Goal: Find specific page/section: Find specific page/section

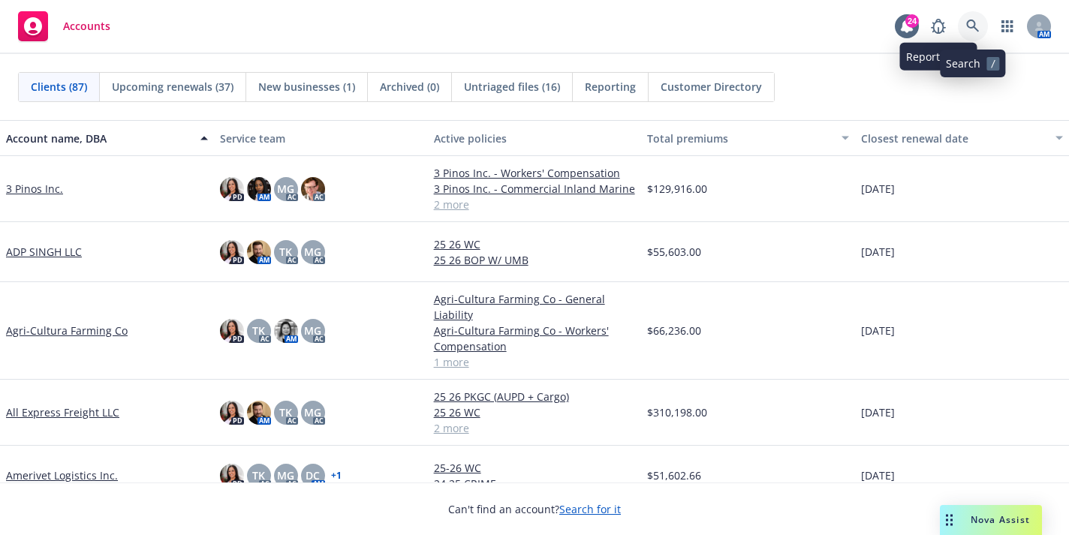
click at [982, 26] on link at bounding box center [973, 26] width 30 height 30
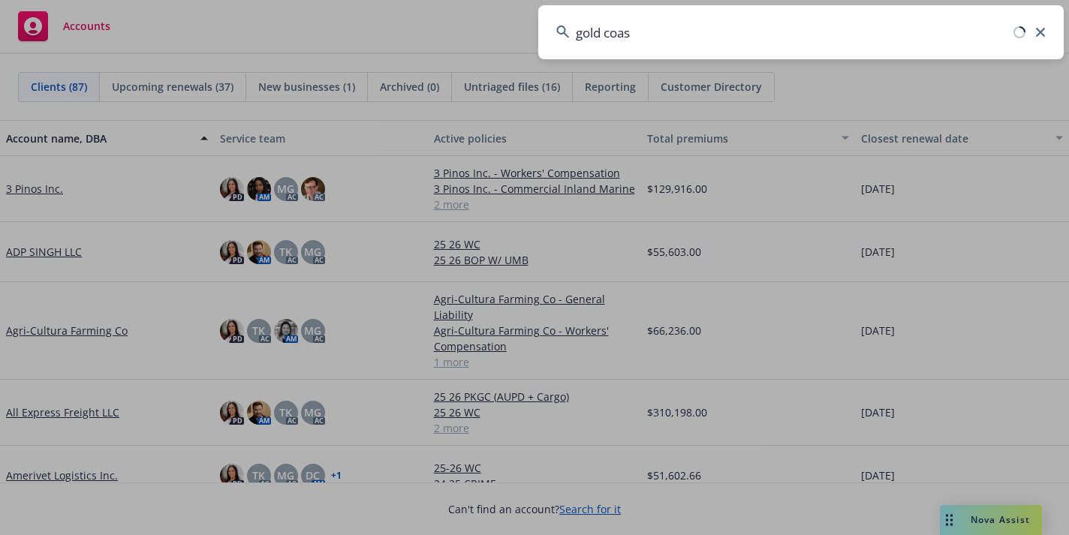
type input "gold coast"
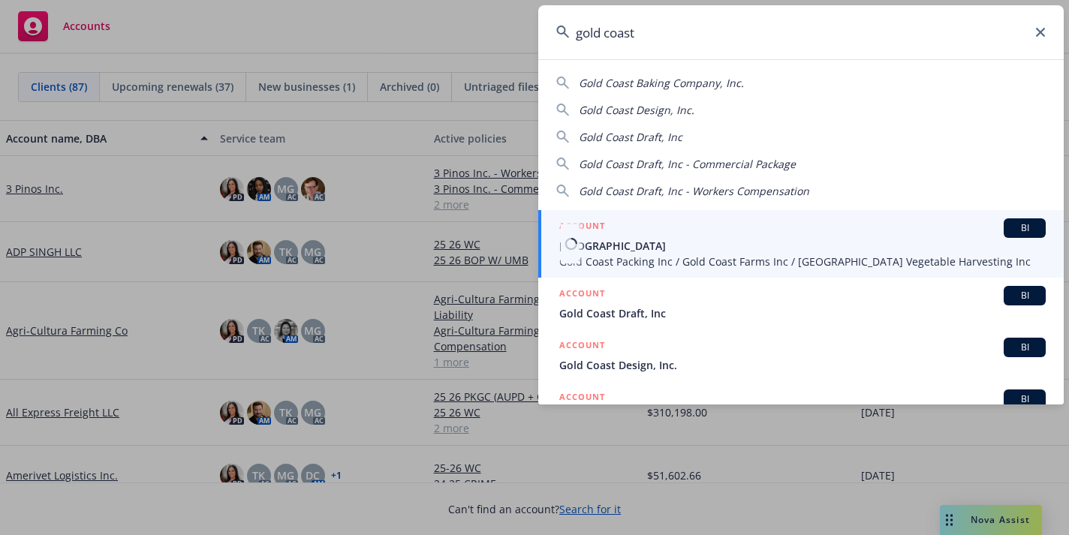
click at [705, 266] on span "Gold Coast Packing Inc / Gold Coast Farms Inc / Tri Valley Vegetable Harvesting…" at bounding box center [802, 262] width 486 height 16
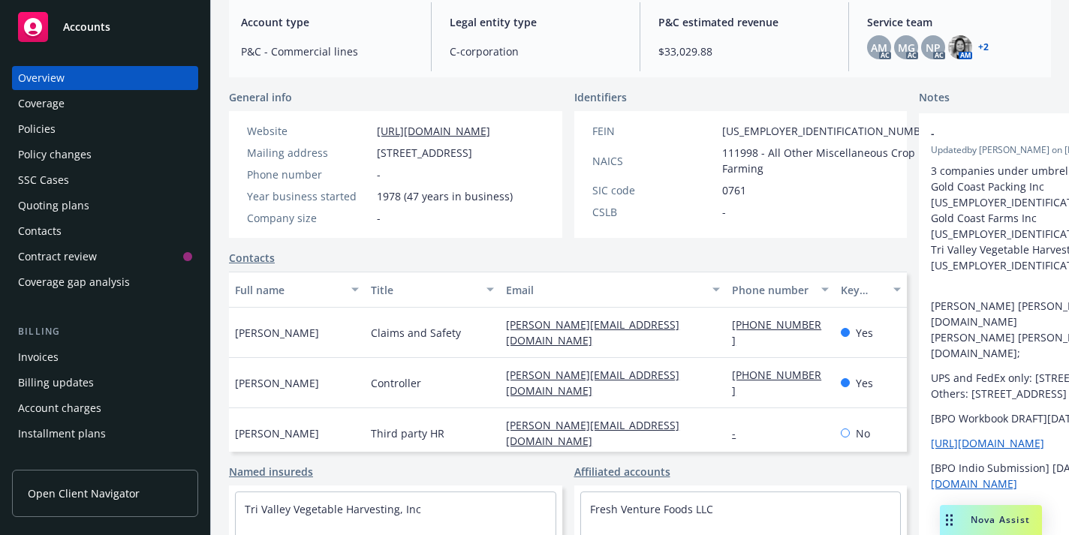
scroll to position [114, 0]
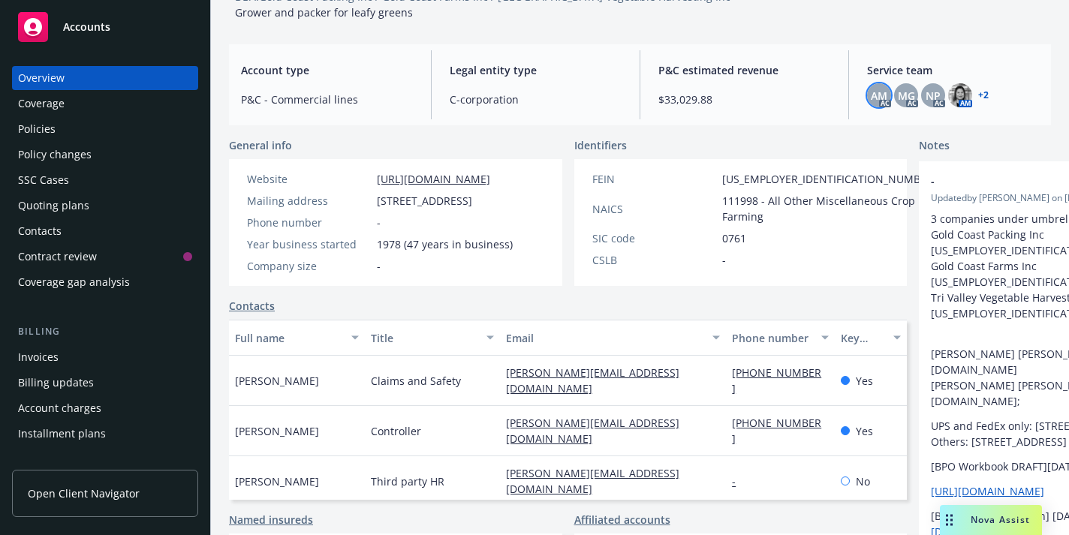
click at [872, 94] on span "AM" at bounding box center [879, 96] width 17 height 16
click at [932, 95] on div "NP" at bounding box center [933, 95] width 24 height 24
click at [956, 93] on img at bounding box center [960, 95] width 24 height 24
click at [978, 93] on link "+ 2" at bounding box center [983, 95] width 11 height 9
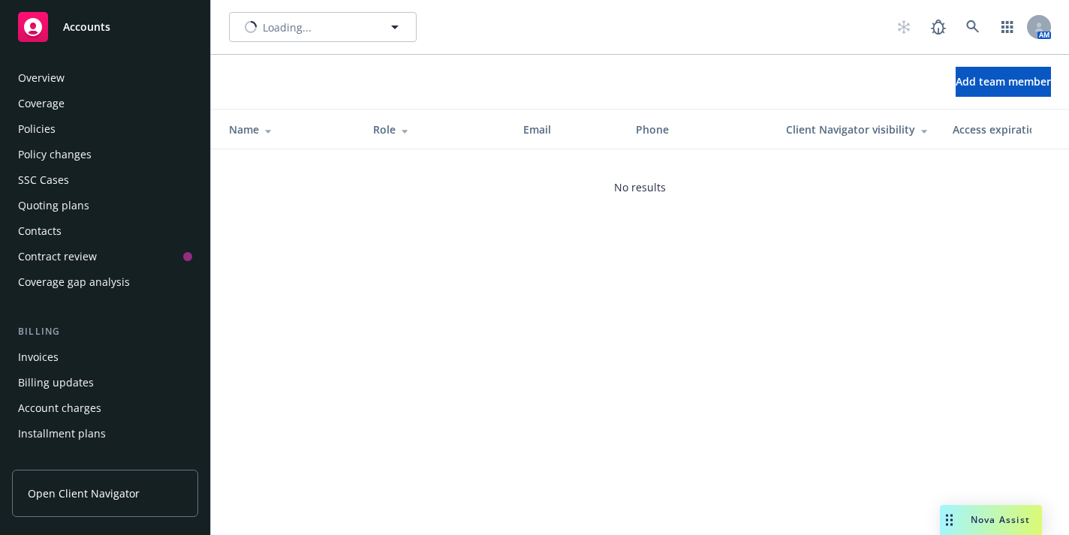
scroll to position [468, 0]
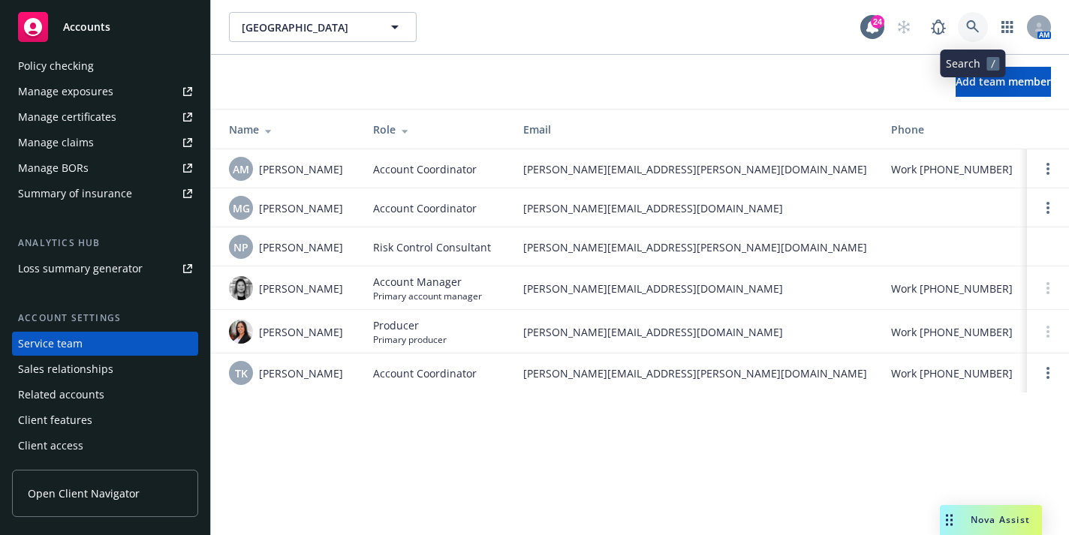
click at [974, 27] on icon at bounding box center [973, 27] width 14 height 14
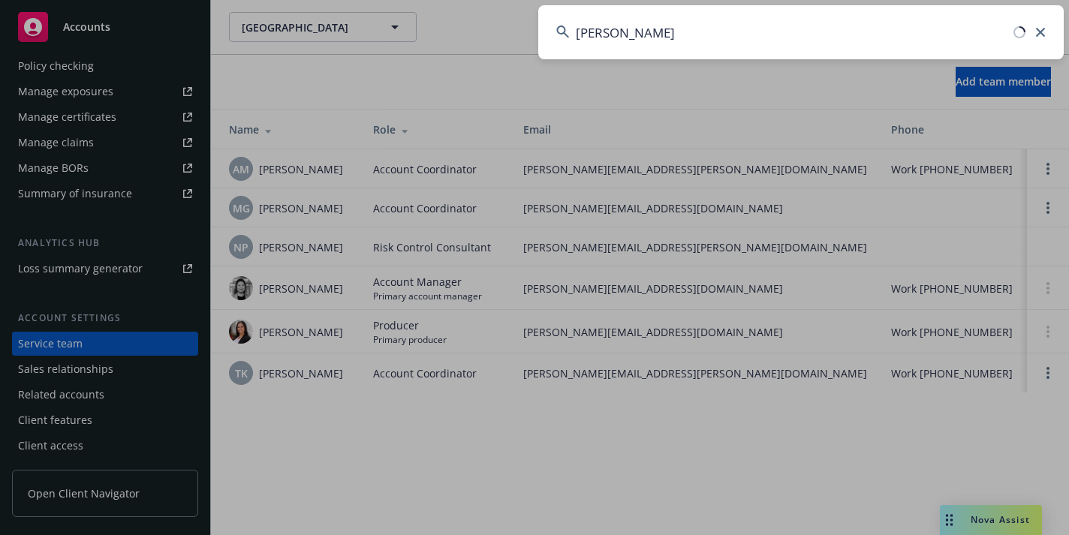
type input "[PERSON_NAME]"
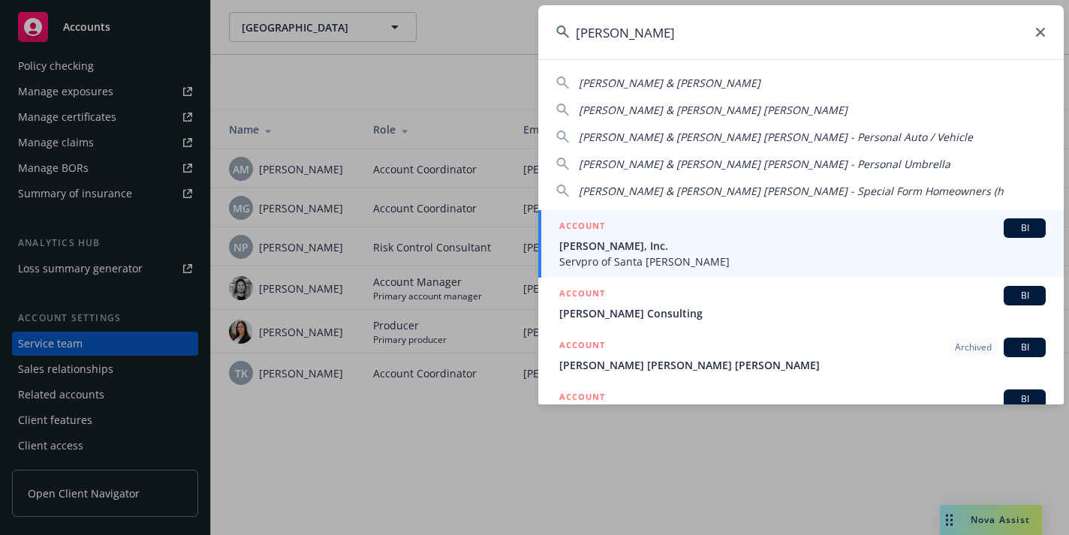
click at [722, 241] on span "[PERSON_NAME], Inc." at bounding box center [802, 246] width 486 height 16
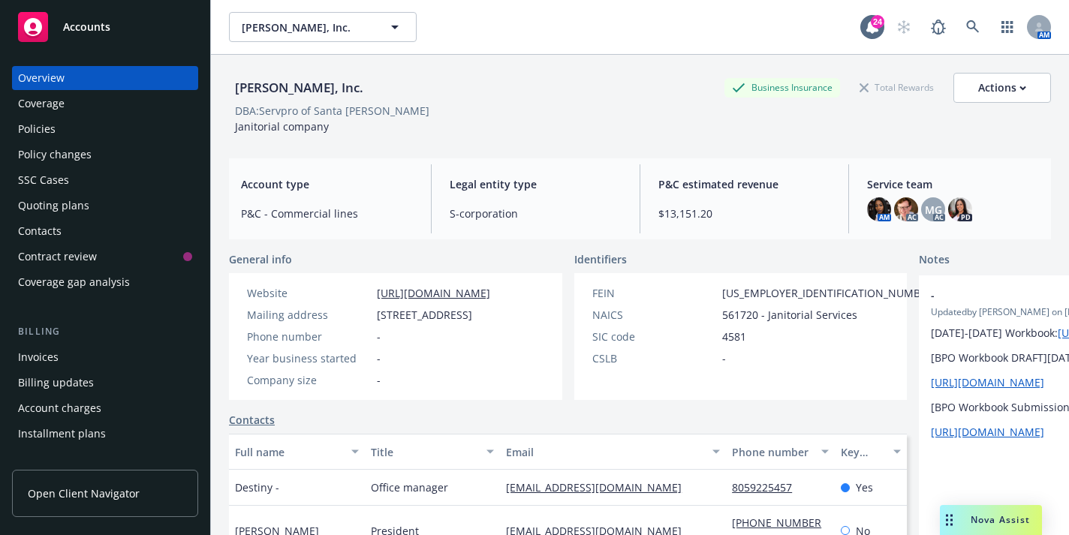
click at [877, 182] on span "Service team" at bounding box center [953, 184] width 172 height 16
click at [917, 190] on span "Service team" at bounding box center [953, 184] width 172 height 16
click at [871, 211] on img at bounding box center [879, 209] width 24 height 24
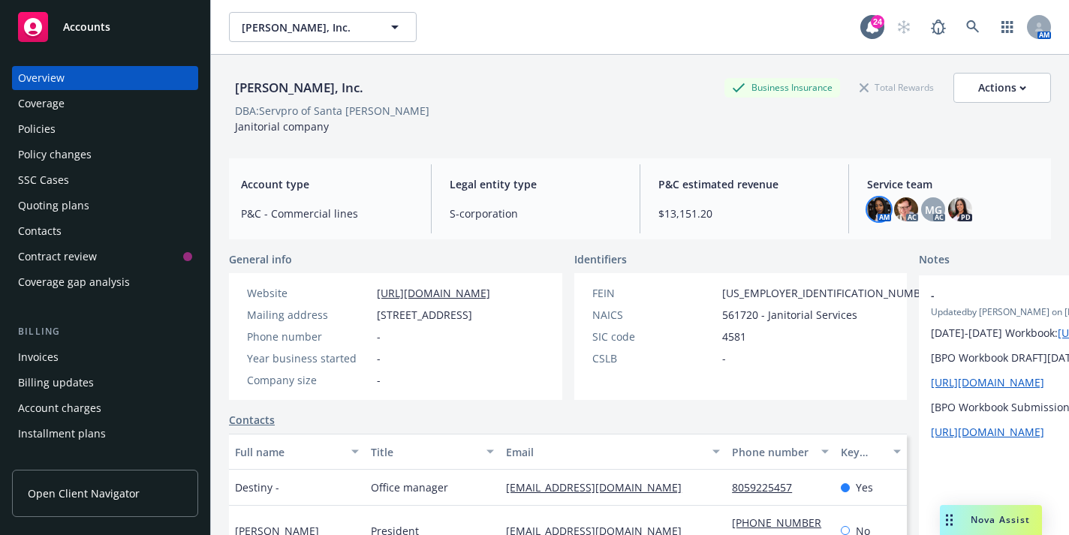
click at [907, 218] on div "AC" at bounding box center [906, 209] width 24 height 24
click at [899, 210] on img at bounding box center [906, 209] width 24 height 24
click at [926, 191] on span "Service team" at bounding box center [953, 184] width 172 height 16
